Goal: Transaction & Acquisition: Purchase product/service

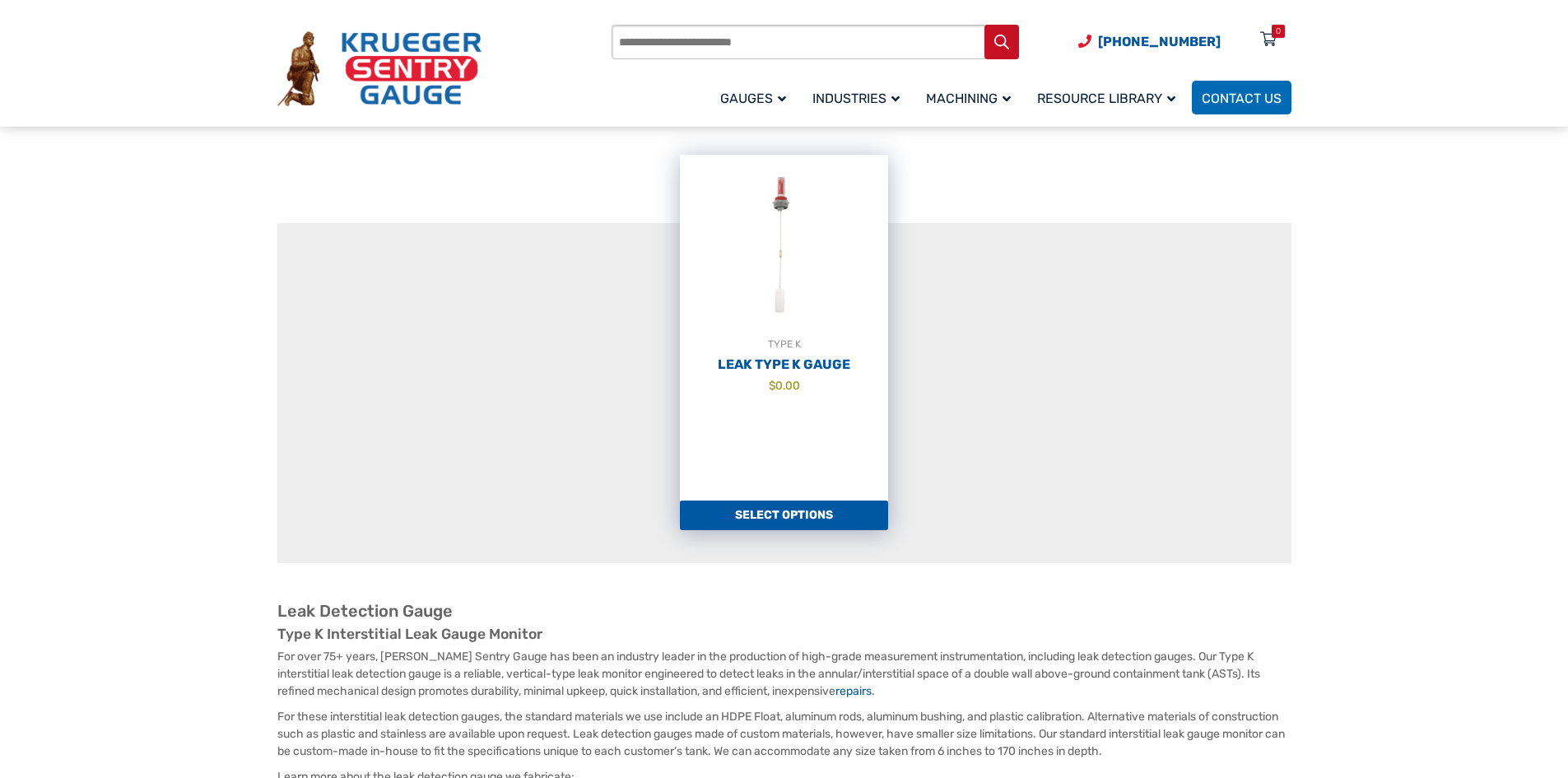
scroll to position [164, 0]
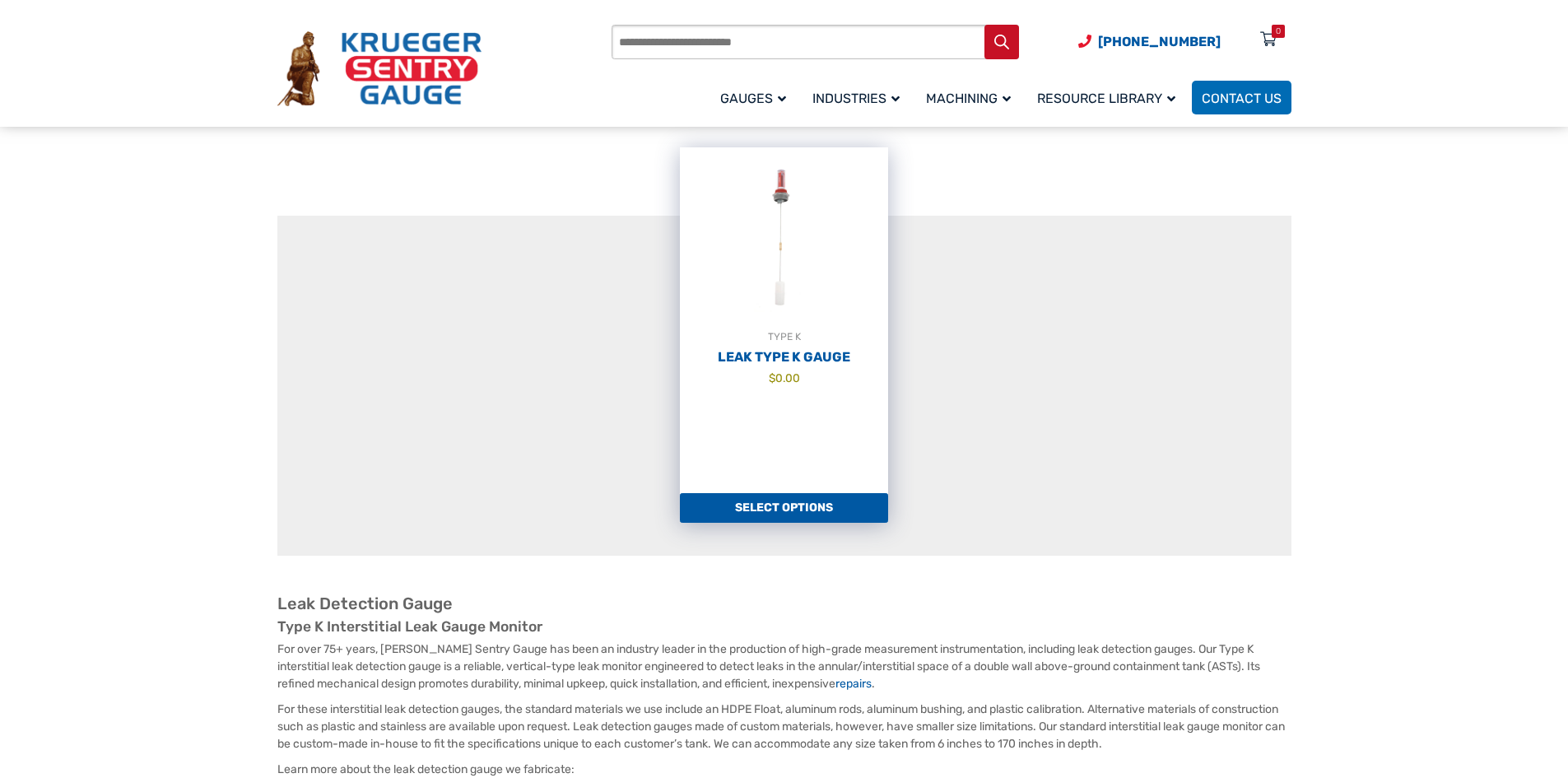
click at [770, 275] on img at bounding box center [784, 237] width 208 height 181
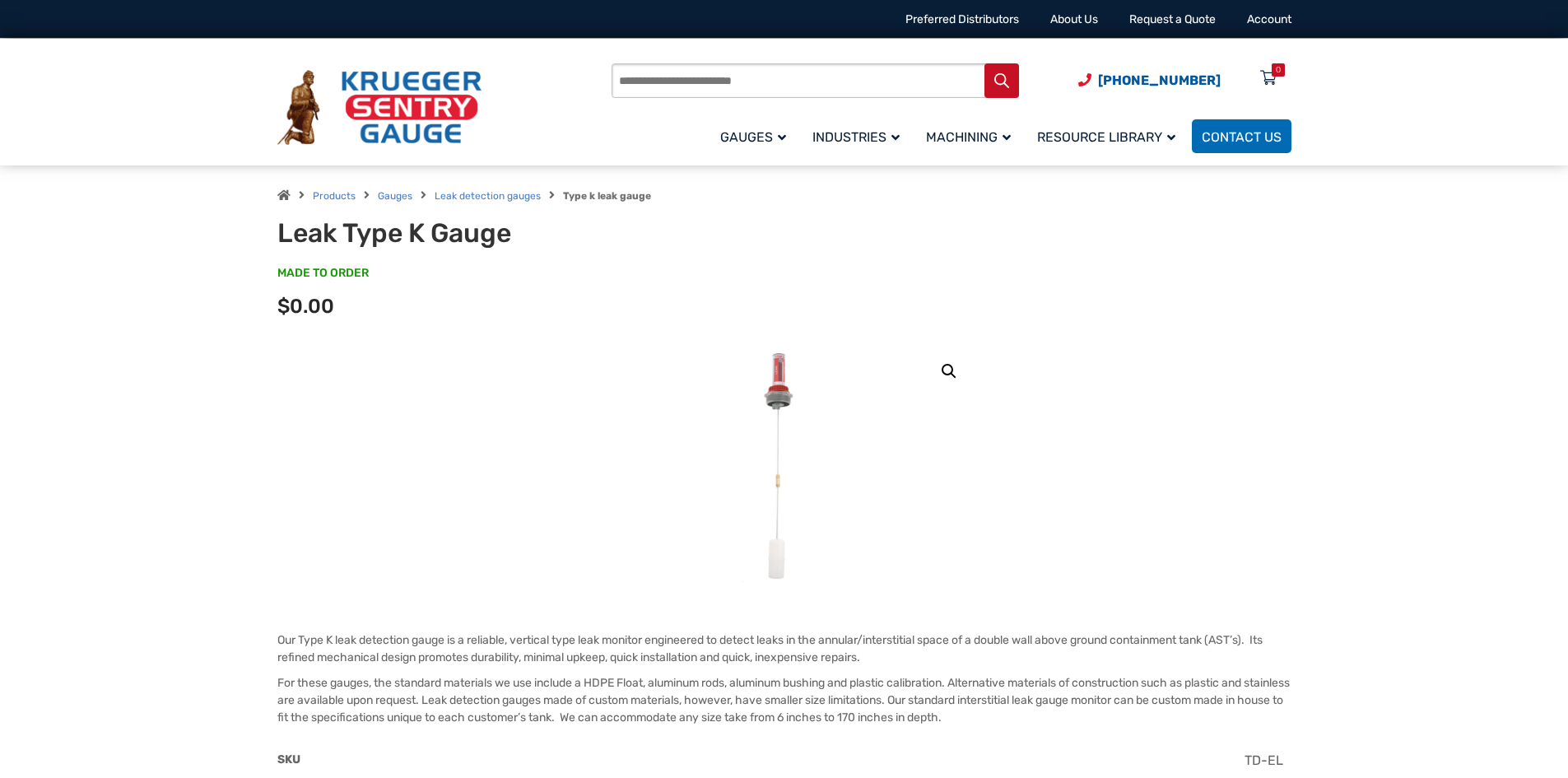
click at [954, 368] on link "🔍" at bounding box center [949, 370] width 29 height 29
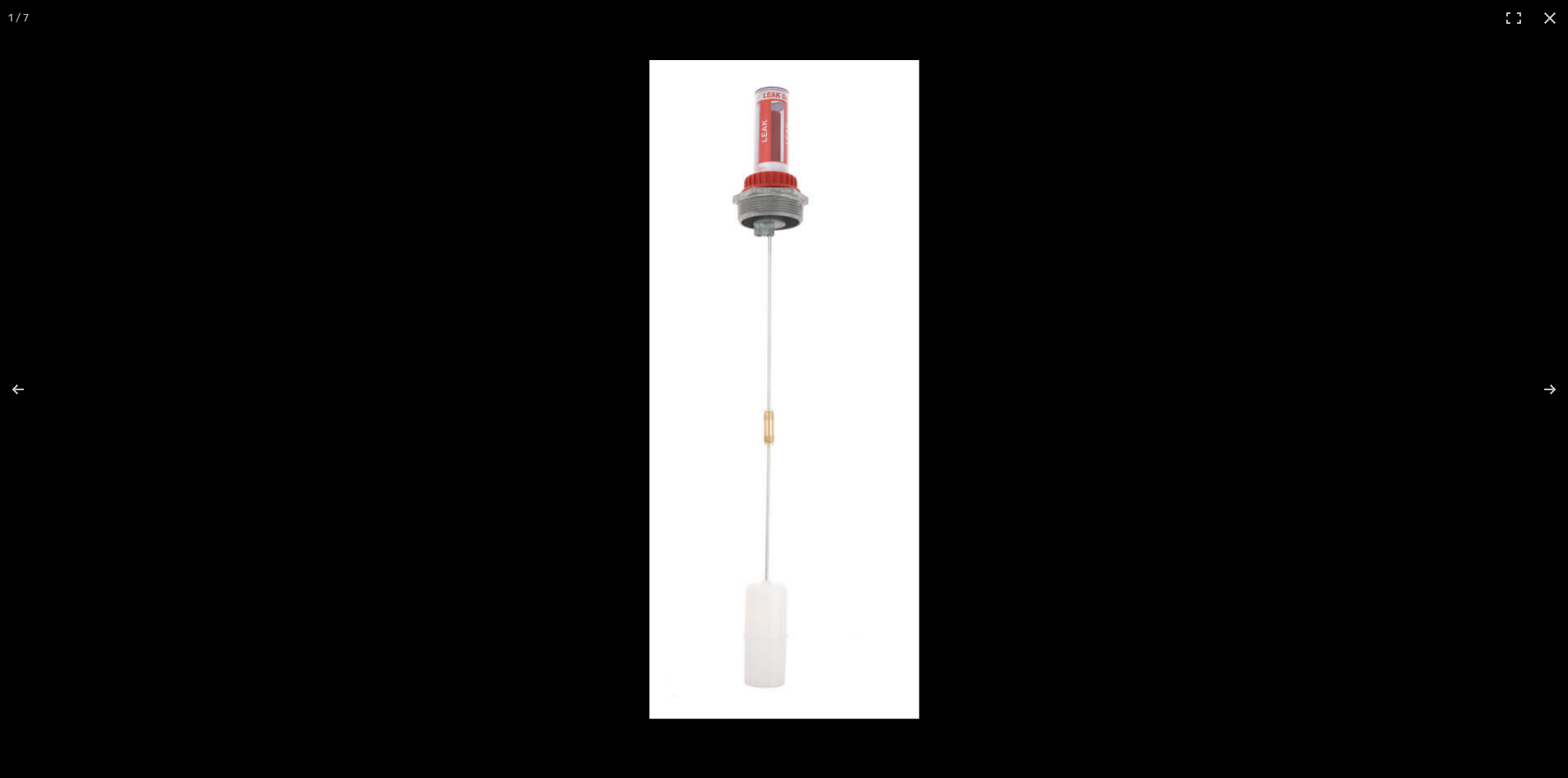
click at [776, 133] on img at bounding box center [784, 389] width 270 height 658
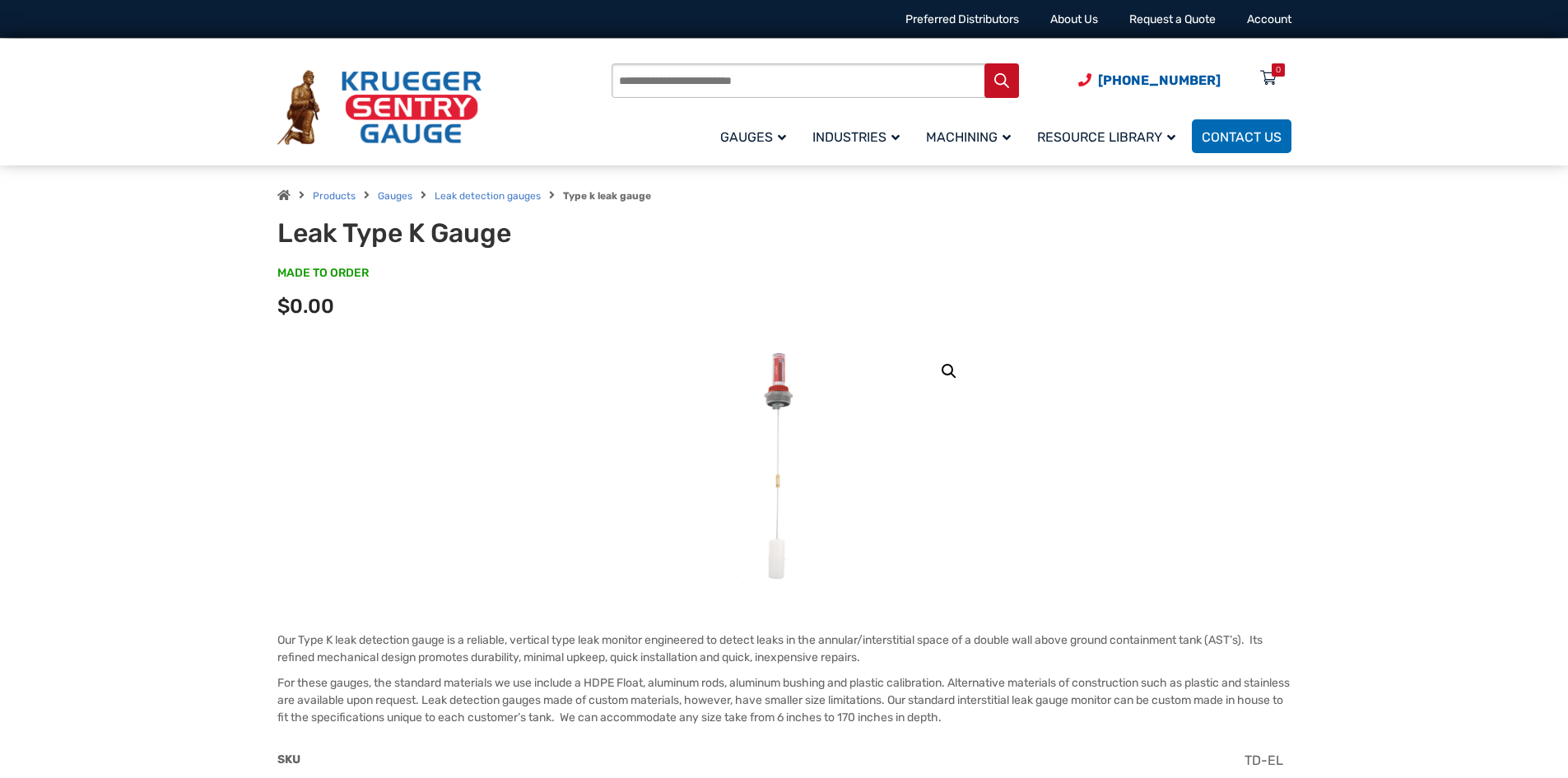
click at [940, 377] on link "🔍" at bounding box center [949, 370] width 29 height 29
